Goal: Task Accomplishment & Management: Complete application form

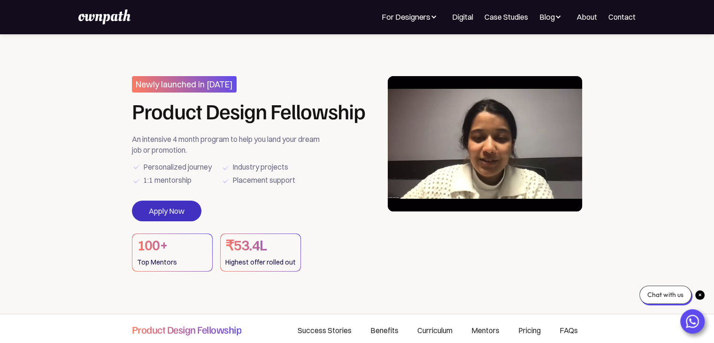
click at [178, 211] on link "Apply Now" at bounding box center [166, 210] width 69 height 21
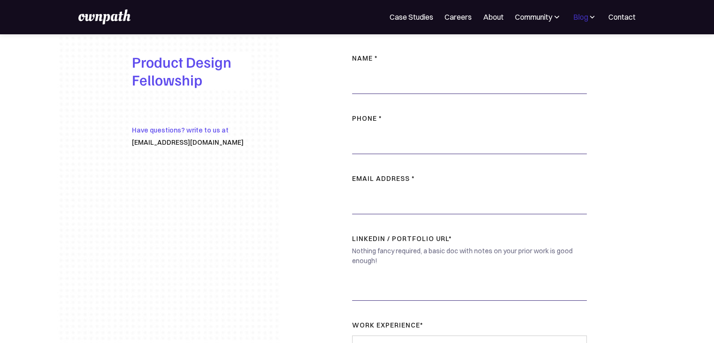
click at [580, 12] on div "Blog" at bounding box center [579, 16] width 15 height 11
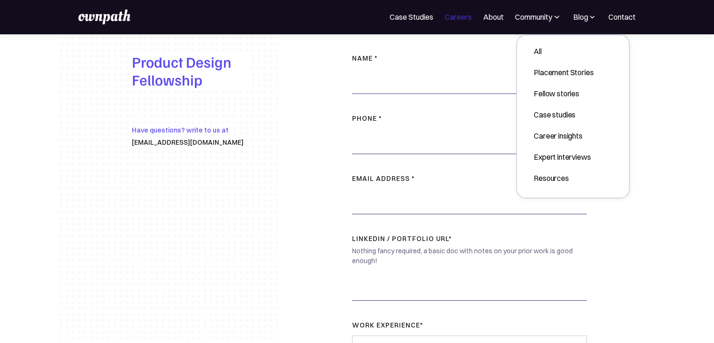
click at [458, 16] on link "Careers" at bounding box center [457, 16] width 27 height 11
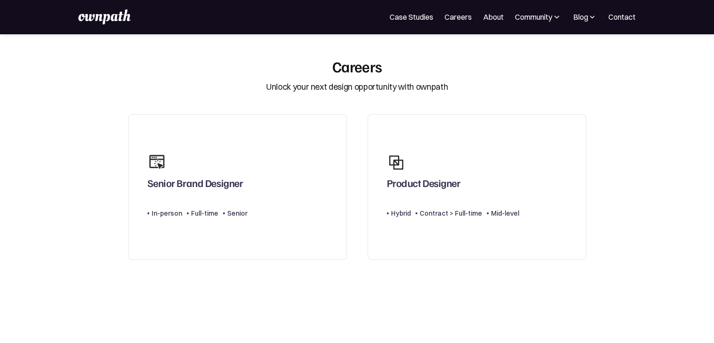
click at [96, 14] on img at bounding box center [104, 16] width 52 height 15
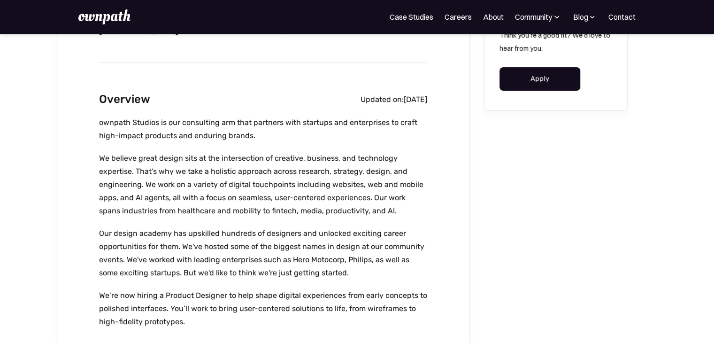
scroll to position [197, 0]
drag, startPoint x: 136, startPoint y: 199, endPoint x: 203, endPoint y: 192, distance: 67.9
click at [203, 192] on p "We believe great design sits at the intersection of creative, business, and tec…" at bounding box center [263, 185] width 328 height 66
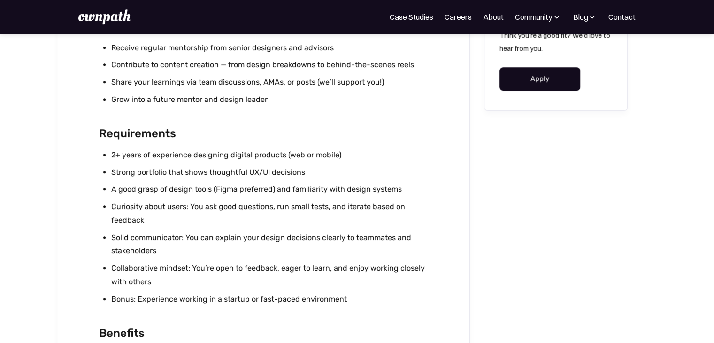
scroll to position [833, 0]
